Goal: Transaction & Acquisition: Purchase product/service

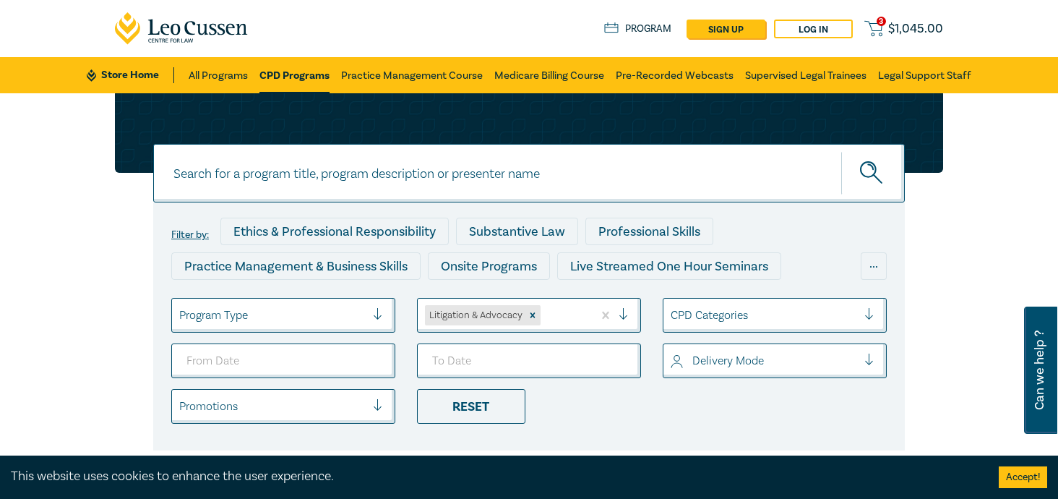
click at [943, 30] on span "$ 1,045.00" at bounding box center [915, 29] width 55 height 16
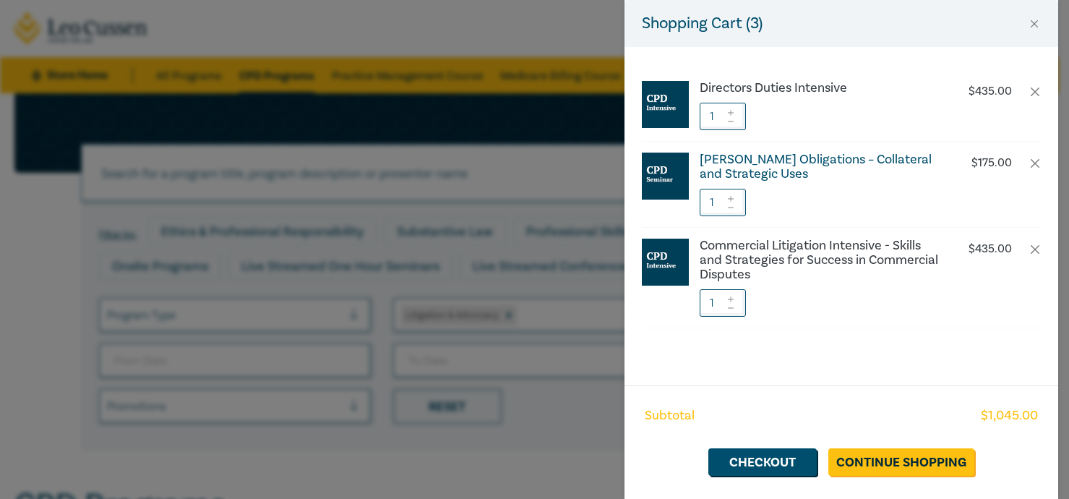
click at [787, 164] on h6 "[PERSON_NAME] Obligations – Collateral and Strategic Uses" at bounding box center [819, 166] width 240 height 29
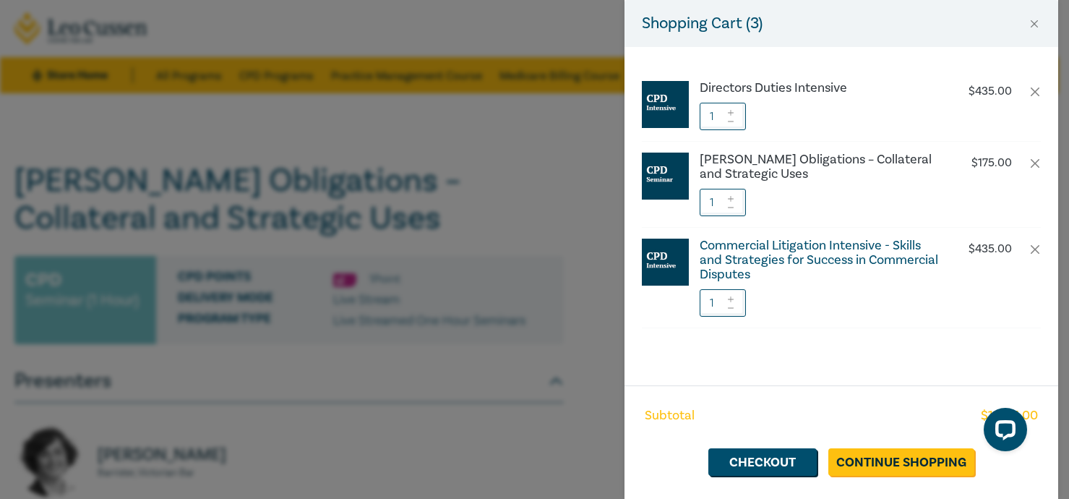
click at [768, 258] on h6 "Commercial Litigation Intensive - Skills and Strategies for Success in Commerci…" at bounding box center [819, 259] width 240 height 43
click at [723, 82] on h6 "Directors Duties Intensive" at bounding box center [819, 88] width 240 height 14
click at [497, 181] on div "Shopping Cart ( 3 ) Directors Duties Intensive $ 435.00 1 Harman Obligations – …" at bounding box center [534, 249] width 1069 height 499
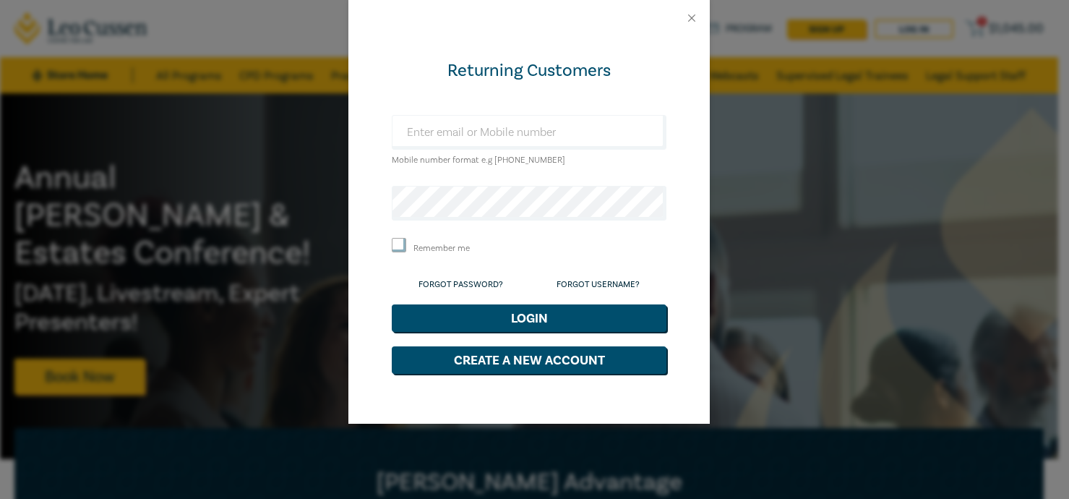
click at [456, 154] on div "Mobile number format e.g +61 000000000" at bounding box center [529, 141] width 275 height 53
click at [636, 155] on div "Mobile number format e.g +61 000000000" at bounding box center [529, 141] width 275 height 53
click at [501, 118] on input "text" at bounding box center [529, 132] width 275 height 35
click at [759, 158] on div "Returning Customers Mobile number format e.g +61 000000000 Remember me Forgot P…" at bounding box center [534, 249] width 1069 height 499
